Goal: Information Seeking & Learning: Find specific fact

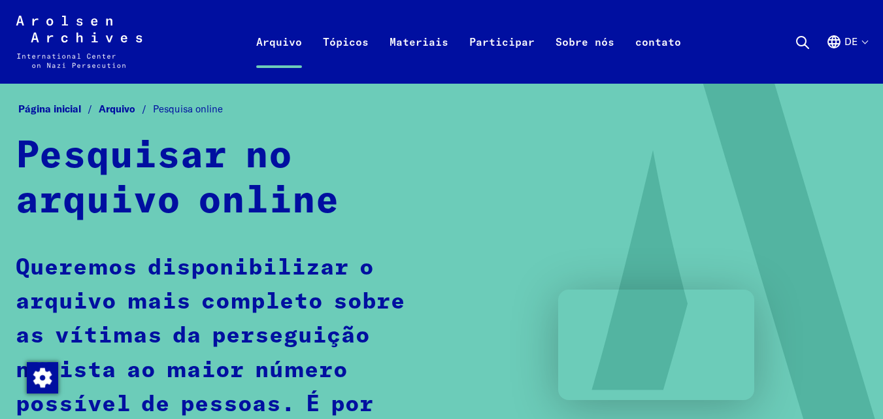
click at [431, 105] on nav "Página inicial Arquivo Pesquisa online" at bounding box center [442, 109] width 852 height 20
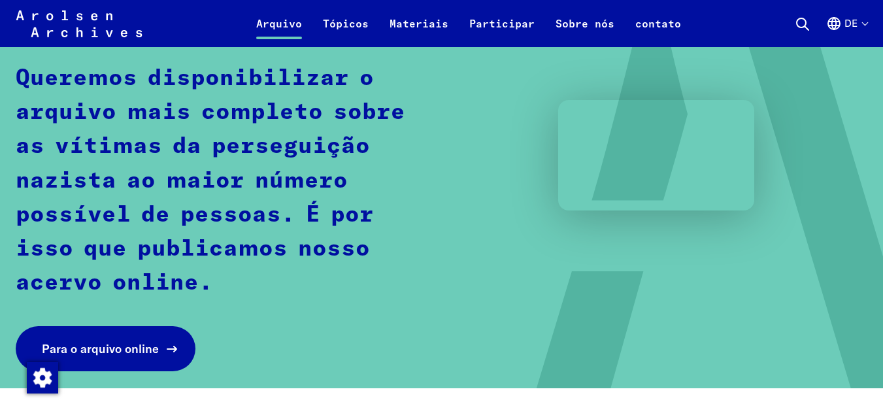
scroll to position [288, 0]
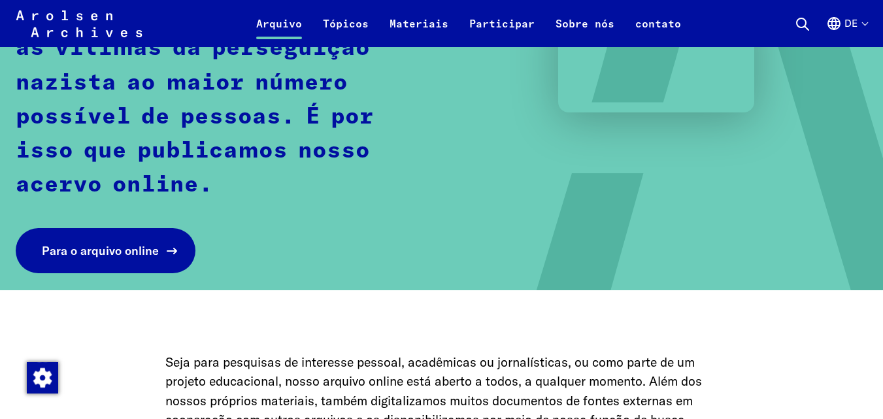
click at [107, 245] on font "Para o arquivo online" at bounding box center [100, 250] width 117 height 15
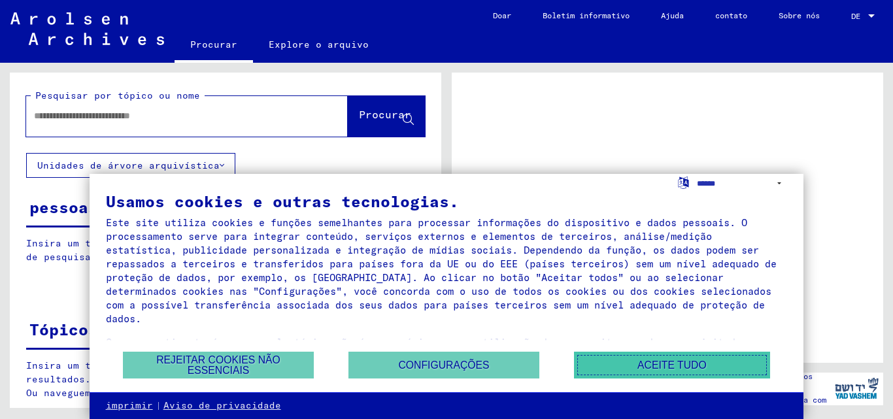
click at [656, 362] on font "Aceite tudo" at bounding box center [671, 365] width 69 height 11
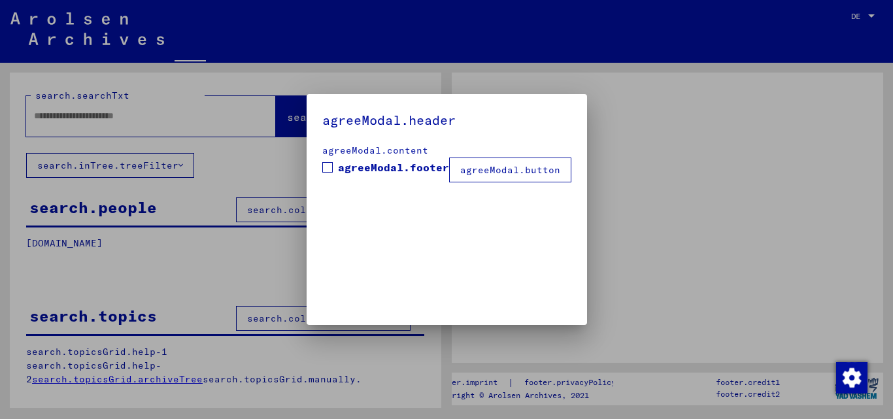
click at [186, 121] on div at bounding box center [446, 209] width 893 height 419
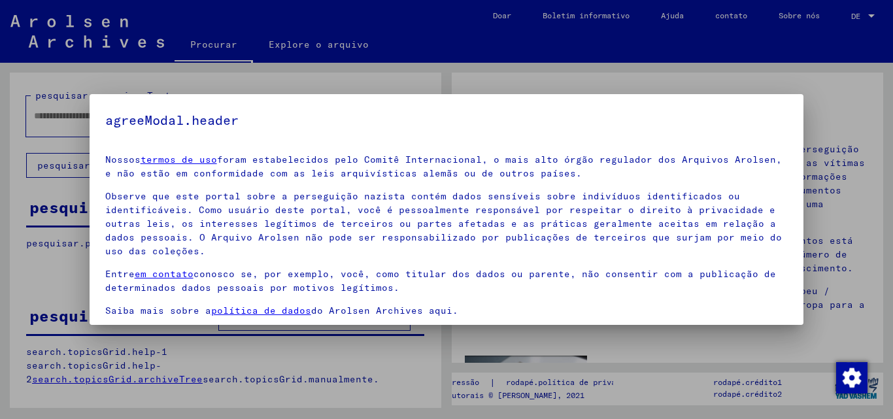
scroll to position [79, 0]
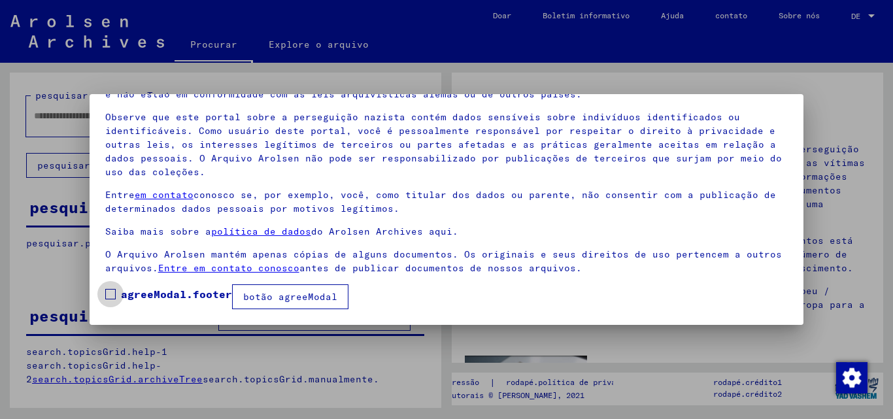
drag, startPoint x: 105, startPoint y: 287, endPoint x: 235, endPoint y: 289, distance: 130.1
click at [106, 287] on label "agreeModal.footer" at bounding box center [168, 294] width 127 height 16
click at [302, 295] on font "botão agreeModal" at bounding box center [290, 297] width 94 height 12
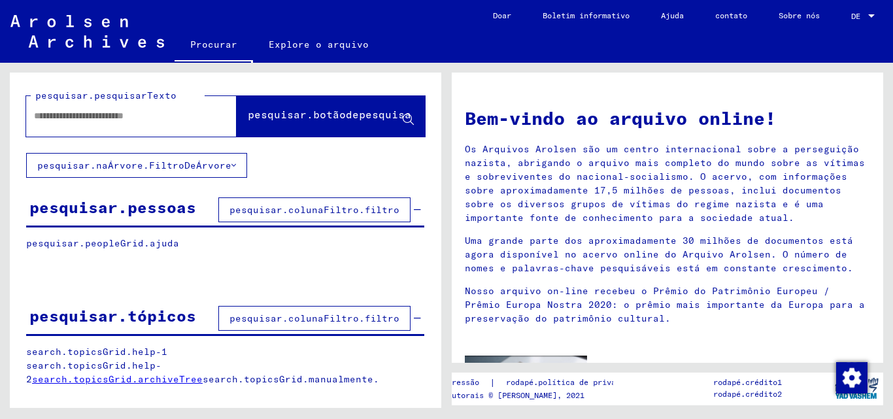
click at [152, 117] on input "text" at bounding box center [115, 116] width 163 height 14
click at [131, 122] on div at bounding box center [111, 115] width 171 height 29
drag, startPoint x: 892, startPoint y: 106, endPoint x: 887, endPoint y: 62, distance: 44.2
click at [892, 59] on mat-sidenav-content "Procurar Explore o arquivo Tem dúvidas ou informações detalhadas sobre os docum…" at bounding box center [446, 209] width 893 height 419
click at [331, 279] on div at bounding box center [225, 278] width 431 height 16
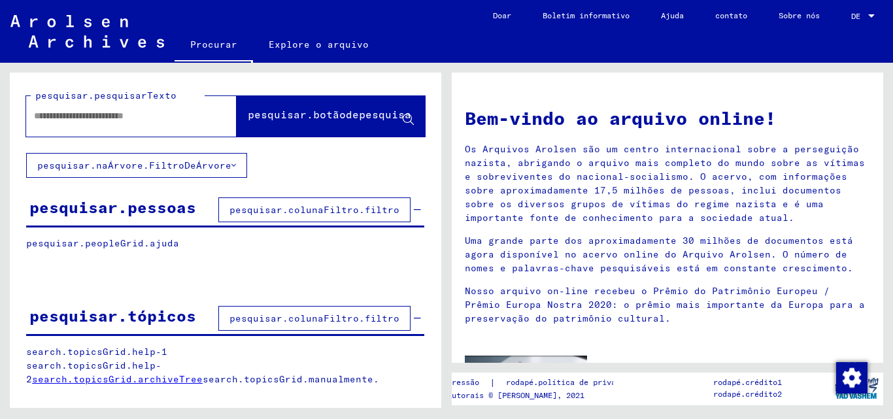
click at [169, 200] on font "pesquisar.pessoas" at bounding box center [112, 207] width 167 height 20
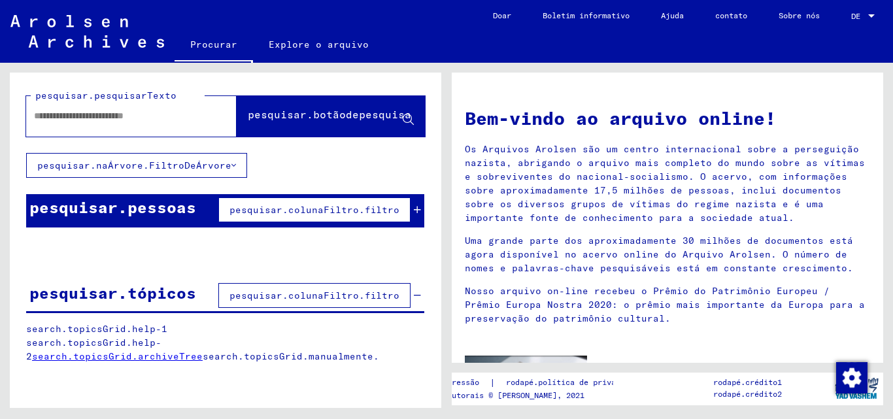
click at [289, 211] on font "pesquisar.colunaFiltro.filtro" at bounding box center [314, 210] width 170 height 12
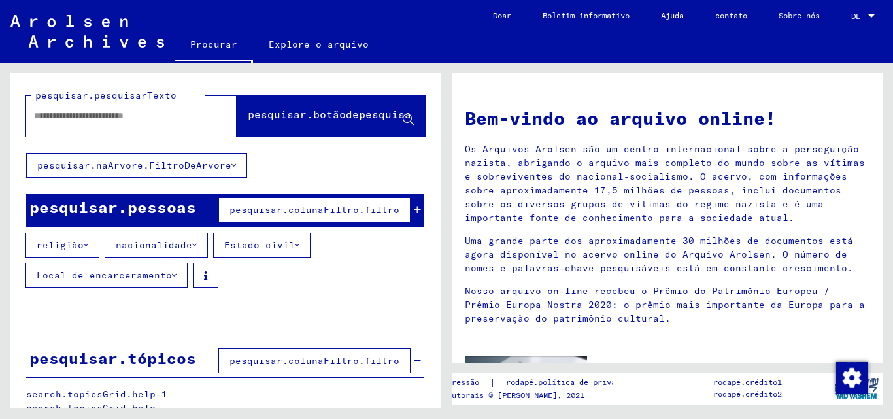
click at [149, 204] on font "pesquisar.pessoas" at bounding box center [112, 207] width 167 height 20
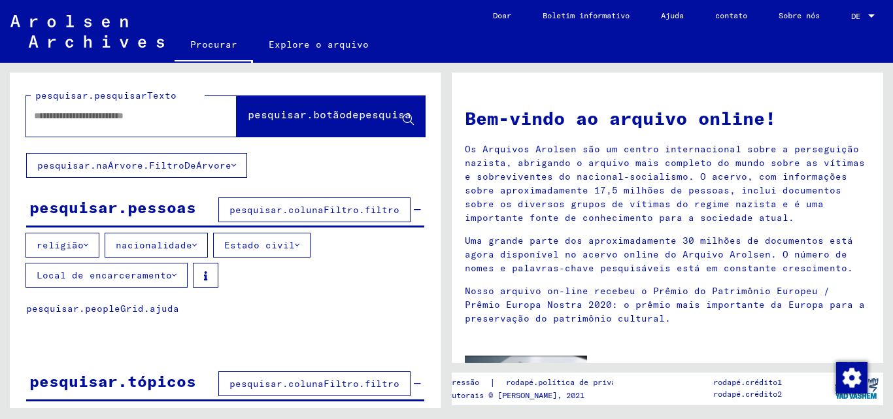
click at [148, 122] on input "text" at bounding box center [115, 116] width 163 height 14
type input "**********"
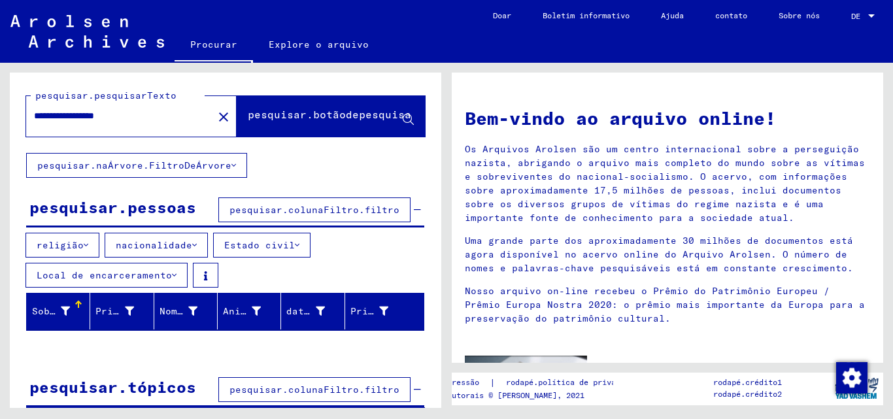
click at [414, 254] on div "religião nacionalidade Estado civil Local de encarceramento" at bounding box center [225, 263] width 431 height 60
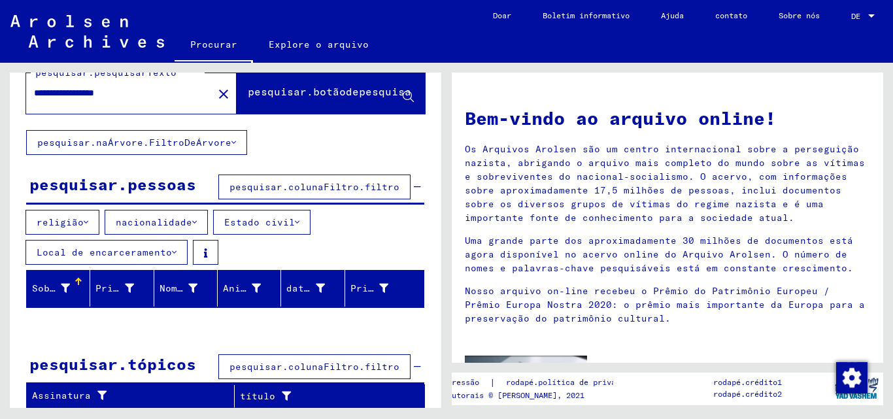
scroll to position [24, 0]
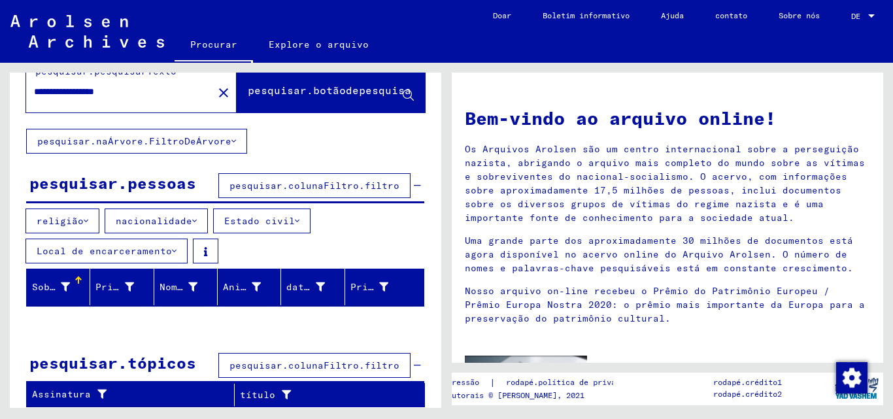
click at [51, 282] on font "Sobrenome" at bounding box center [58, 287] width 53 height 12
click at [117, 282] on font "Primeiro nome" at bounding box center [133, 287] width 76 height 12
click at [198, 288] on div "Nome de nascimento" at bounding box center [189, 287] width 58 height 21
click at [254, 277] on div "Aniversário" at bounding box center [252, 287] width 58 height 21
click at [311, 289] on font "data de nascimento" at bounding box center [339, 287] width 106 height 12
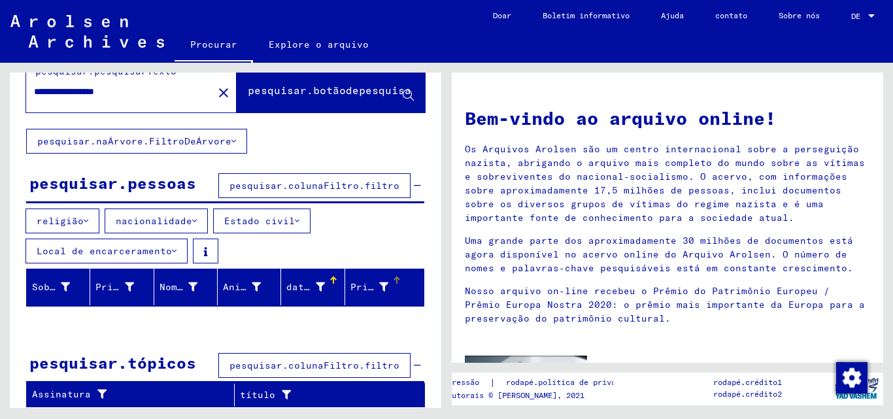
click at [363, 284] on font "Prisioneiro #" at bounding box center [388, 287] width 76 height 12
click at [348, 44] on font "Explore o arquivo" at bounding box center [319, 45] width 100 height 12
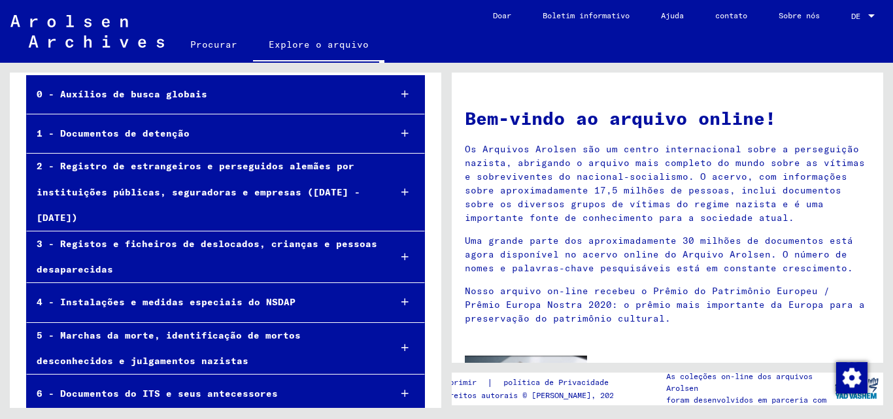
scroll to position [94, 0]
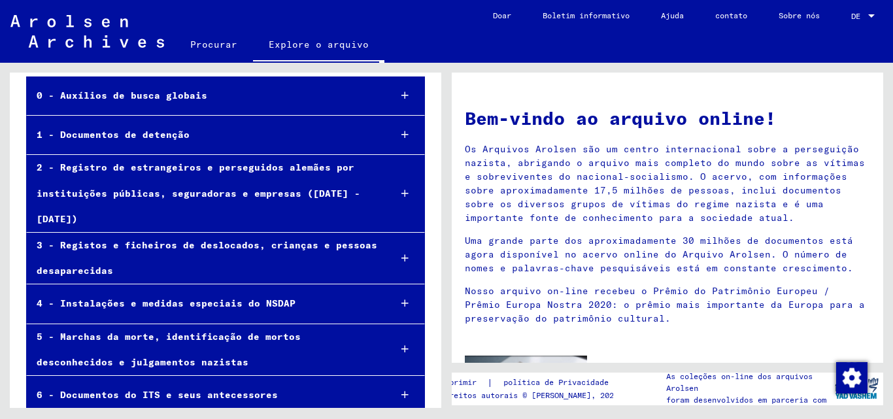
click at [401, 256] on icon at bounding box center [404, 258] width 7 height 9
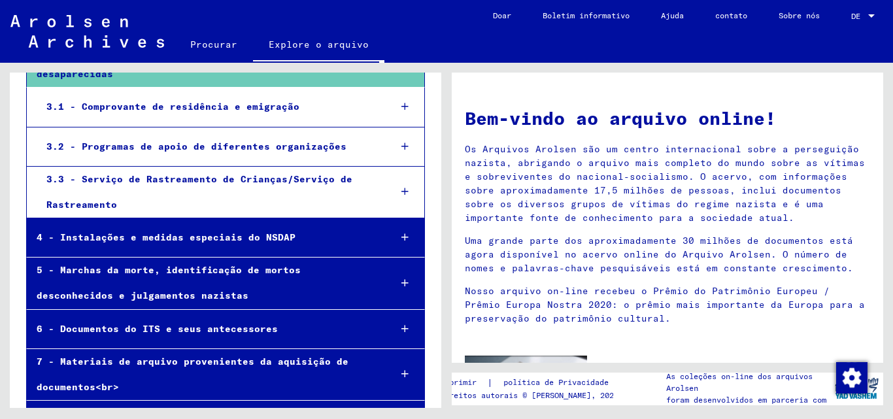
scroll to position [330, 0]
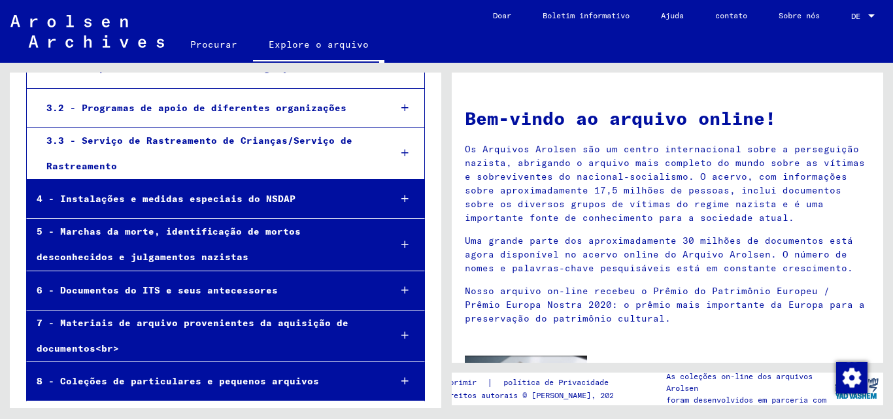
click at [398, 329] on div at bounding box center [405, 335] width 39 height 39
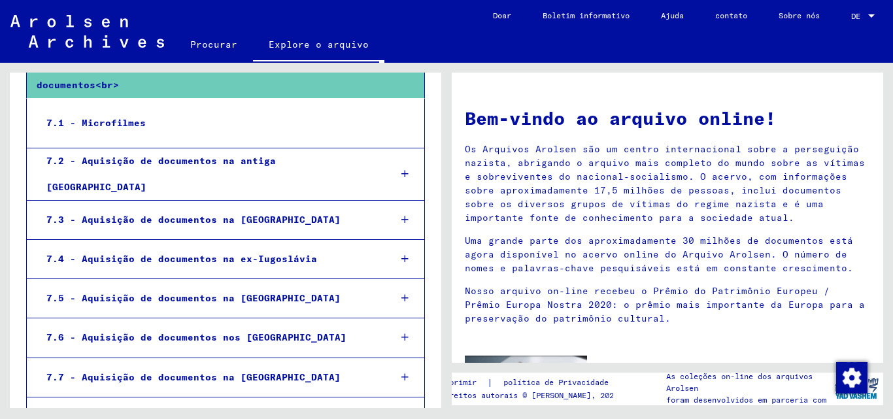
scroll to position [596, 0]
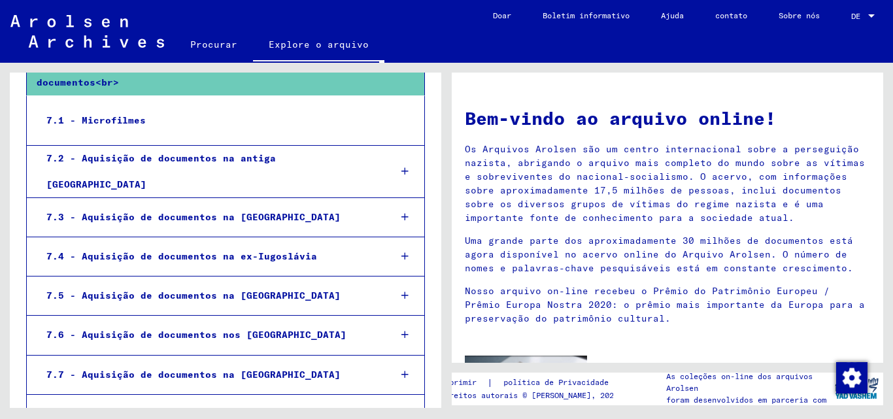
click at [276, 168] on font "7.2 - Aquisição de documentos na antiga União Soviética" at bounding box center [160, 170] width 229 height 37
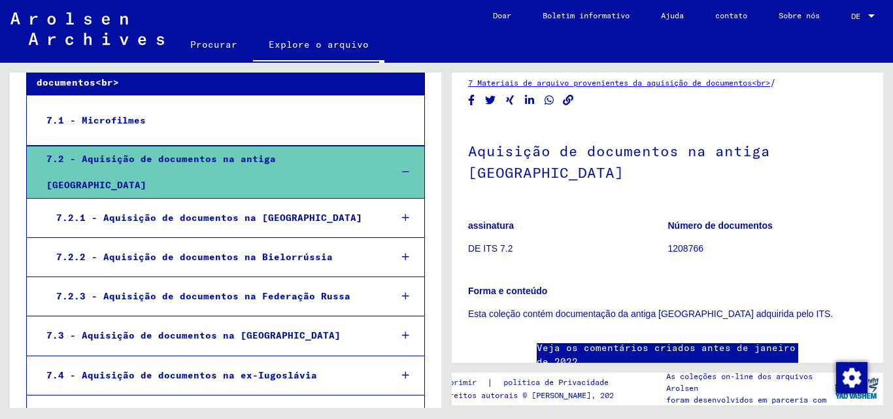
scroll to position [6, 0]
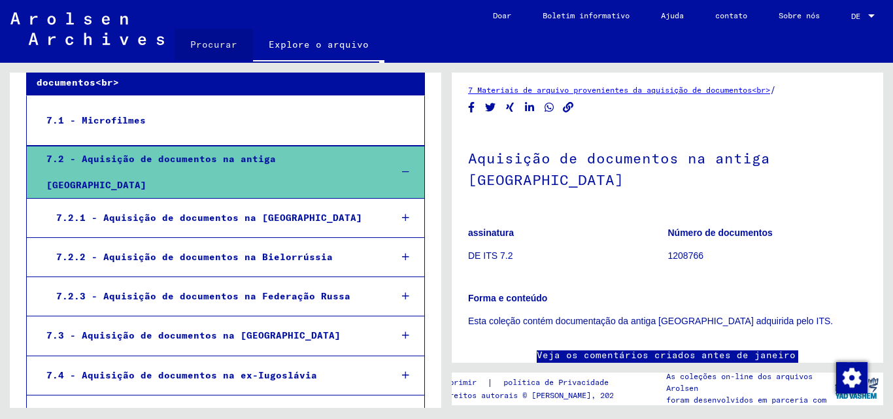
click at [218, 37] on font "Procurar" at bounding box center [213, 44] width 47 height 21
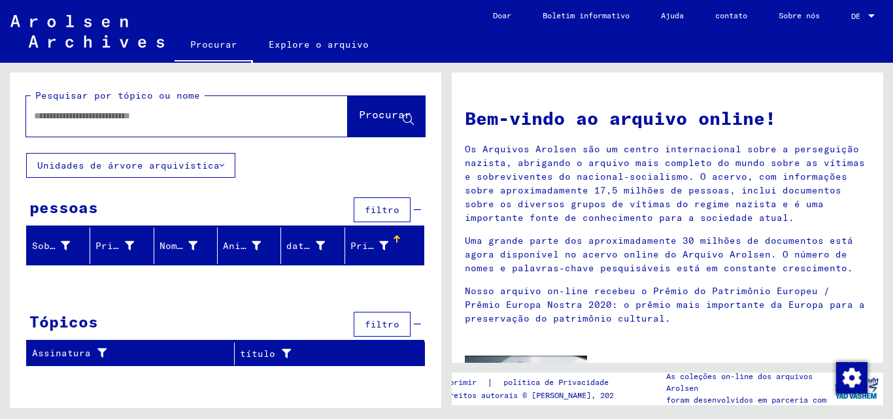
click at [227, 120] on div at bounding box center [167, 115] width 282 height 29
click at [225, 117] on input "text" at bounding box center [171, 116] width 275 height 14
type input "********"
click at [381, 238] on div "Prisioneiro #" at bounding box center [379, 245] width 58 height 21
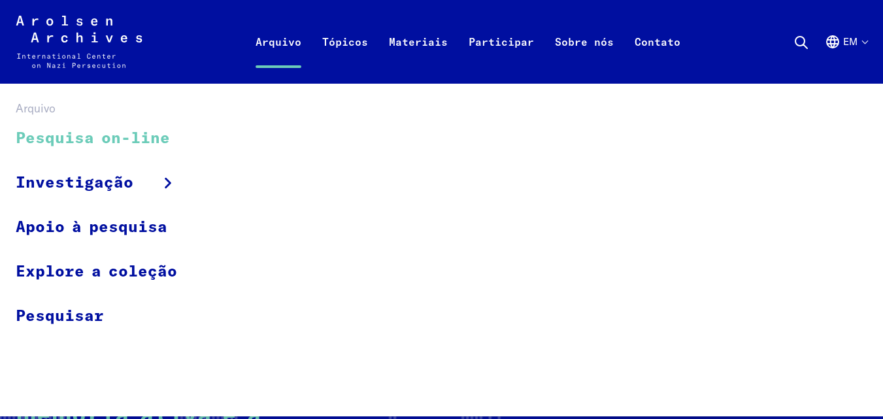
click at [133, 131] on font "Pesquisa on-line" at bounding box center [93, 139] width 154 height 16
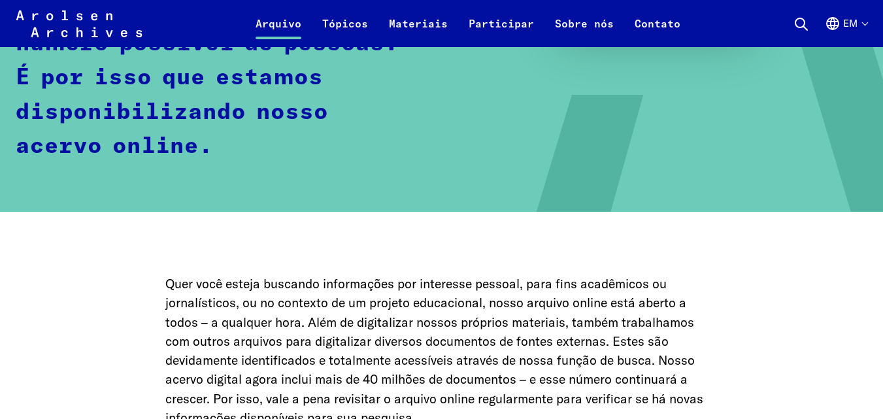
scroll to position [732, 0]
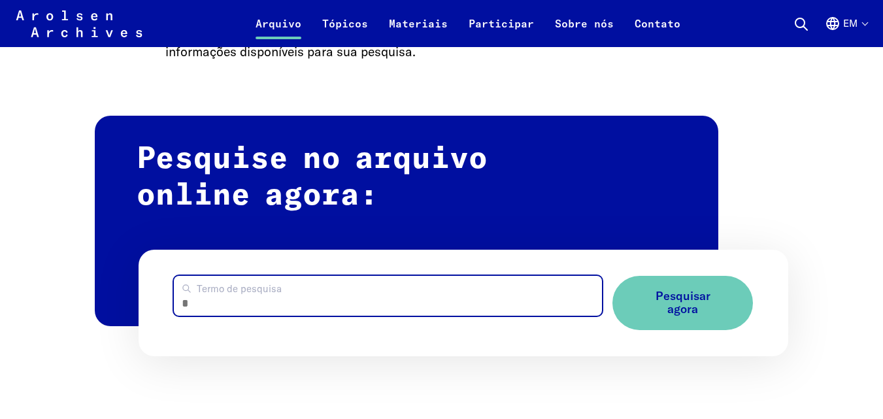
click at [514, 304] on input "Termo de pesquisa" at bounding box center [388, 296] width 428 height 40
type input "********"
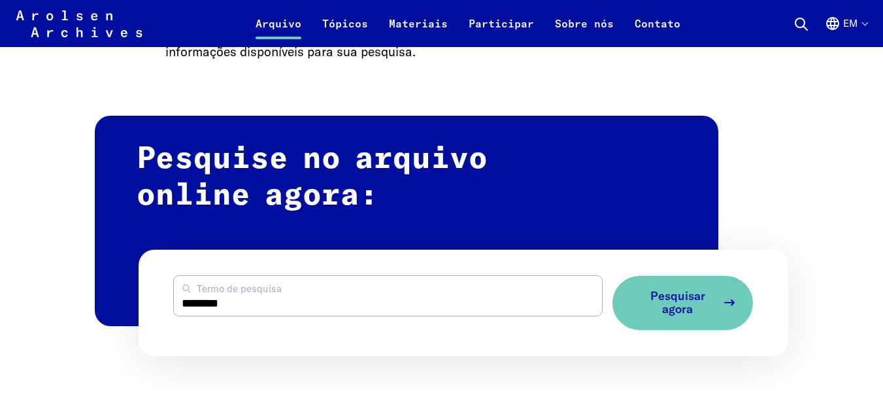
click at [669, 305] on font "Pesquisar agora" at bounding box center [677, 302] width 55 height 29
